Goal: Find contact information: Find contact information

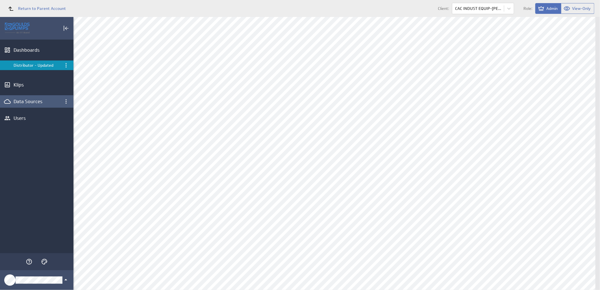
click at [23, 100] on div "Data Sources" at bounding box center [37, 101] width 46 height 6
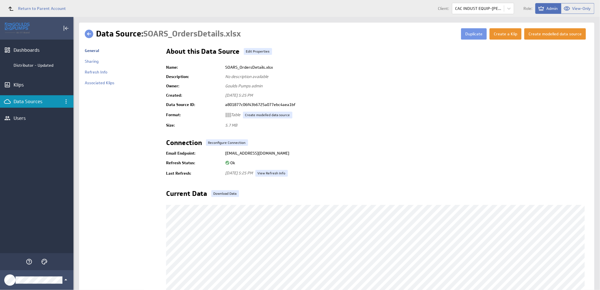
drag, startPoint x: 336, startPoint y: 154, endPoint x: 222, endPoint y: 156, distance: 114.4
click at [223, 156] on td "ds+a801877c06f43b6725a077ebc4aea1bf@klipfoliodata.com" at bounding box center [406, 153] width 366 height 10
copy td "ds+a801877c06f43b6725a077ebc4aea1bf@klipfoliodata.com"
click at [508, 10] on body "Return to Parent Account Client: CAC INDUST EQUIP-LANGLEY Role: Admin View-Only…" at bounding box center [300, 145] width 600 height 290
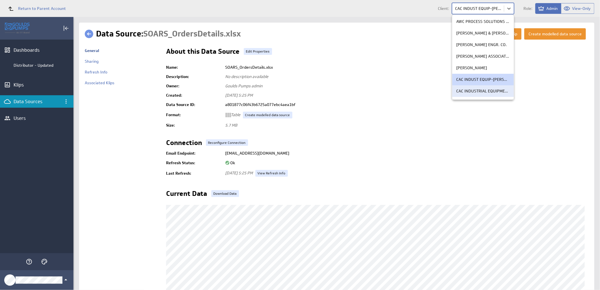
click at [479, 89] on p "CAC INDUSTRIAL EQUIPMENT" at bounding box center [482, 91] width 53 height 6
